Goal: Task Accomplishment & Management: Manage account settings

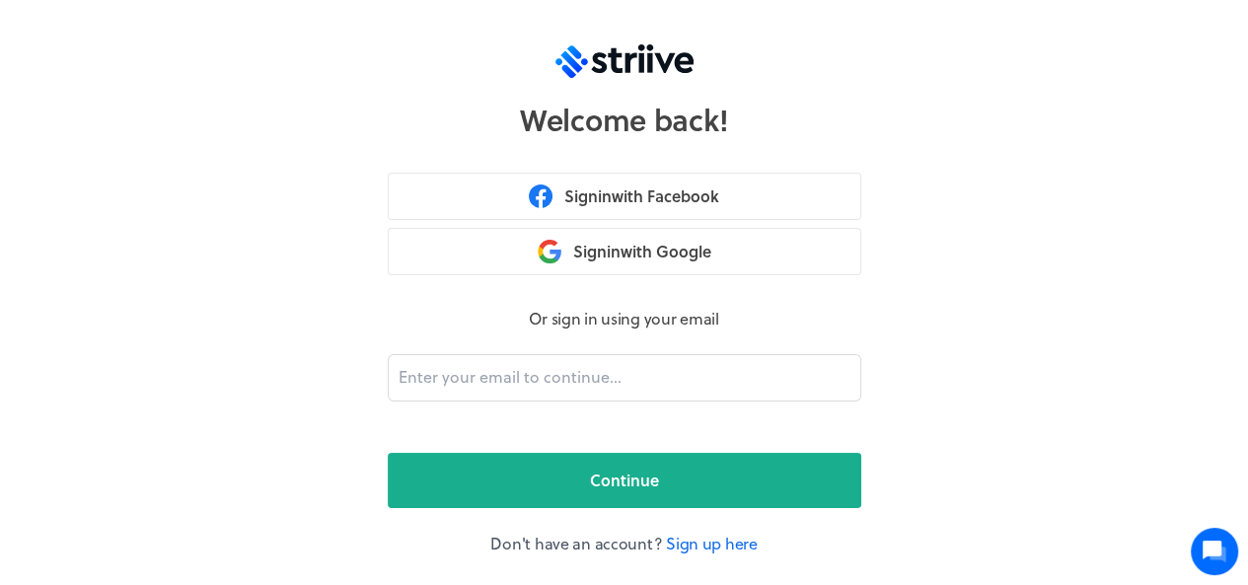
scroll to position [4, 0]
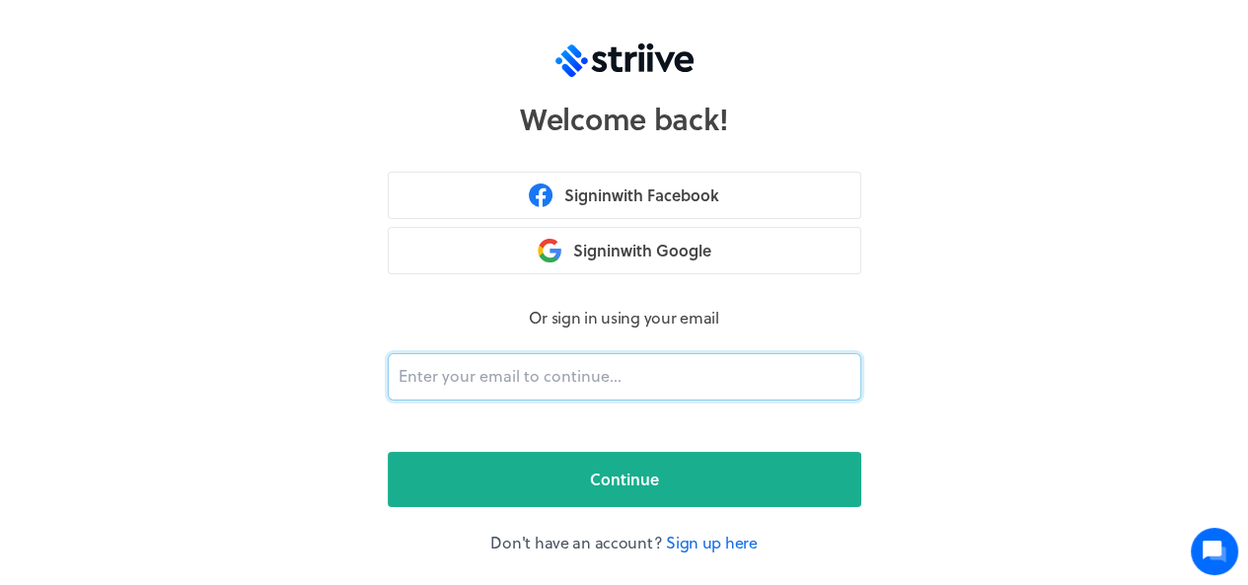
click at [580, 360] on input "email" at bounding box center [625, 376] width 474 height 47
click at [572, 378] on input "email" at bounding box center [625, 376] width 474 height 47
type input "[EMAIL_ADDRESS][DOMAIN_NAME]"
click at [388, 452] on button "Continue" at bounding box center [625, 479] width 474 height 55
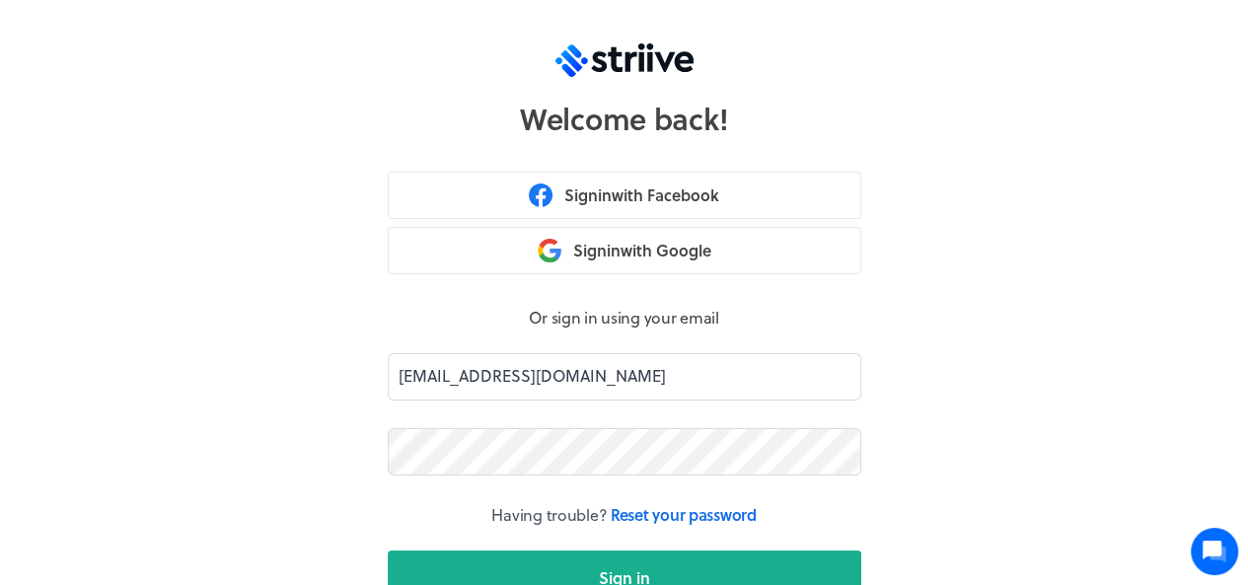
click at [388, 551] on button "Sign in" at bounding box center [625, 578] width 474 height 55
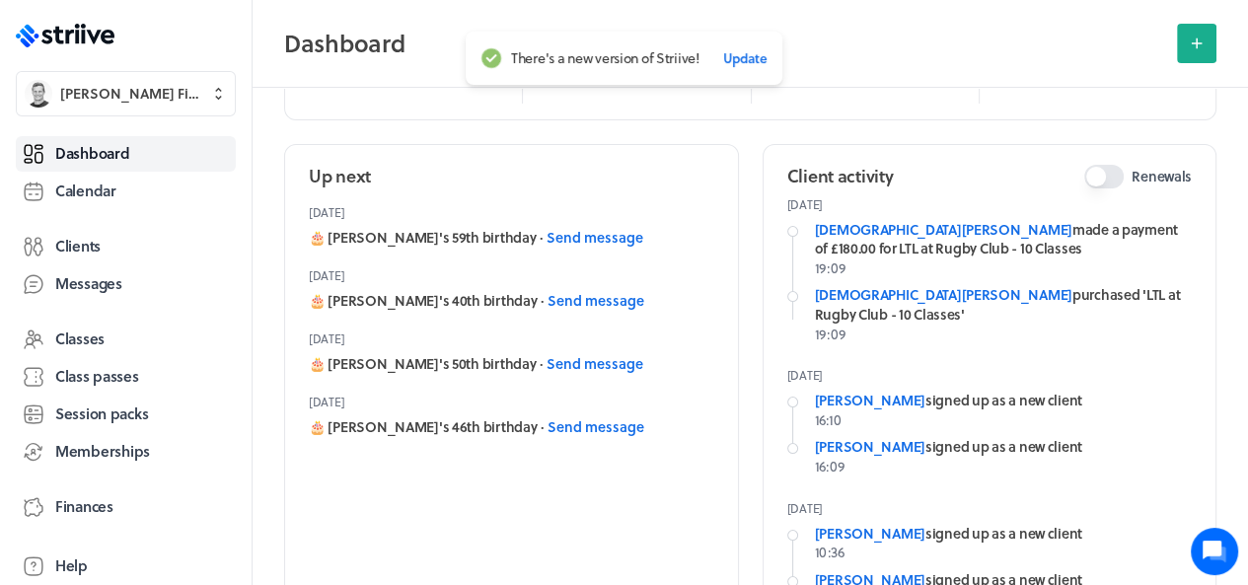
click at [103, 244] on link "Clients" at bounding box center [126, 247] width 220 height 36
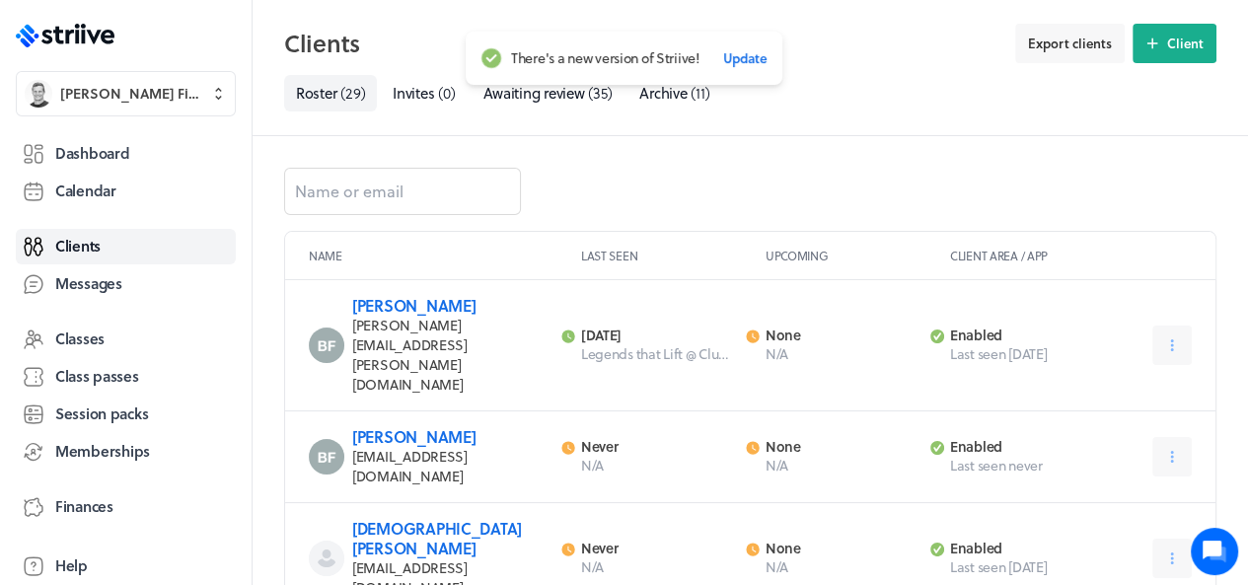
click at [1081, 49] on span "Export clients" at bounding box center [1070, 44] width 84 height 18
